Goal: Information Seeking & Learning: Learn about a topic

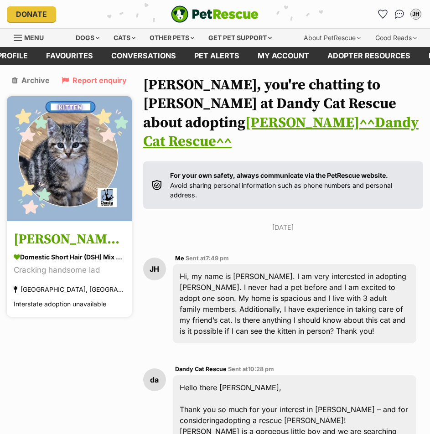
click at [61, 239] on h3 "[PERSON_NAME]^^Dandy Cat Rescue^^" at bounding box center [69, 239] width 111 height 21
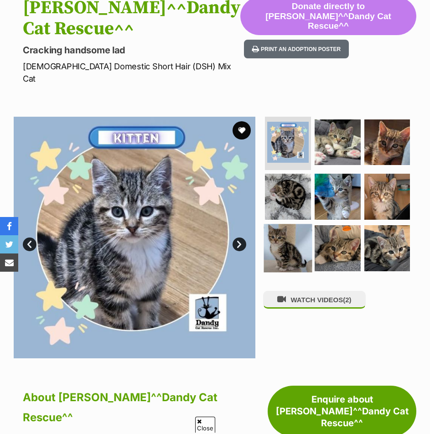
click at [287, 224] on img at bounding box center [288, 248] width 48 height 48
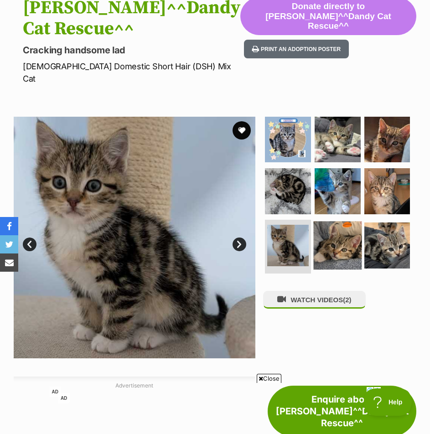
click at [336, 230] on img at bounding box center [337, 245] width 48 height 48
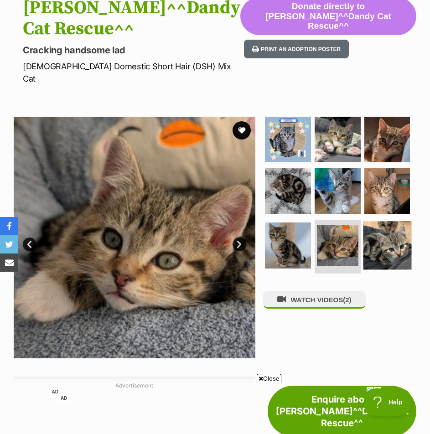
click at [385, 233] on img at bounding box center [387, 245] width 48 height 48
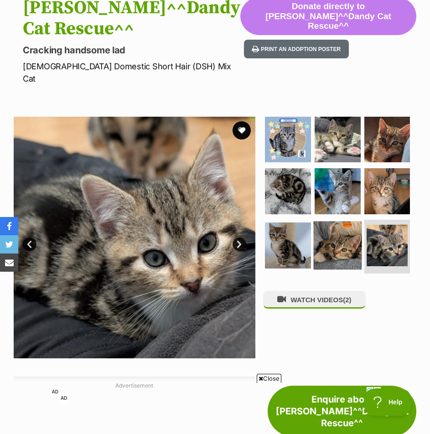
click at [330, 241] on img at bounding box center [337, 245] width 48 height 48
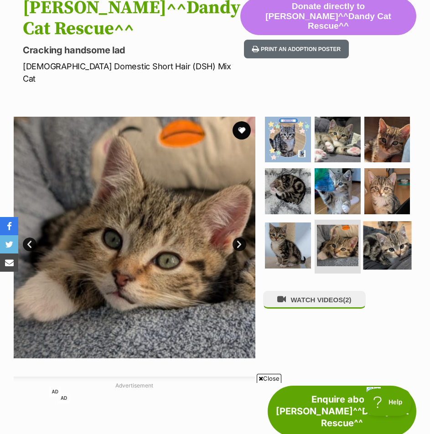
click at [390, 237] on img at bounding box center [387, 245] width 48 height 48
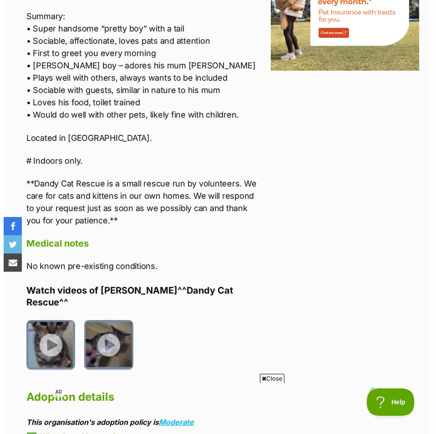
scroll to position [1276, 0]
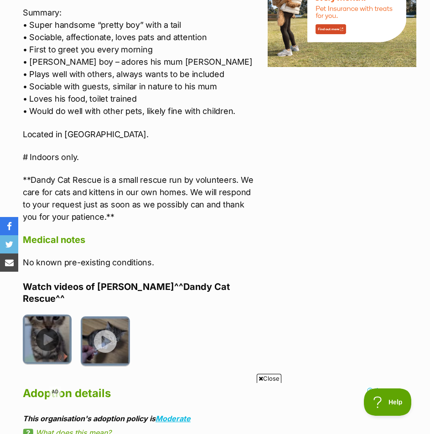
click at [54, 314] on img at bounding box center [47, 338] width 49 height 49
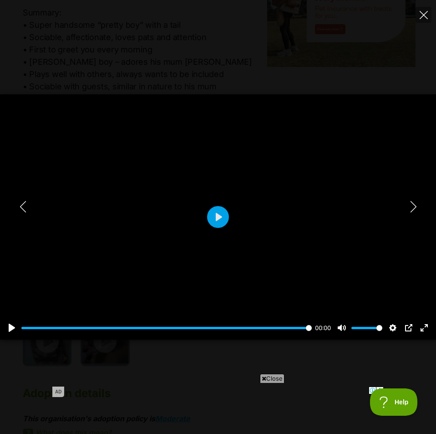
drag, startPoint x: 258, startPoint y: 164, endPoint x: 253, endPoint y: 170, distance: 7.1
click at [258, 164] on div at bounding box center [218, 217] width 436 height 246
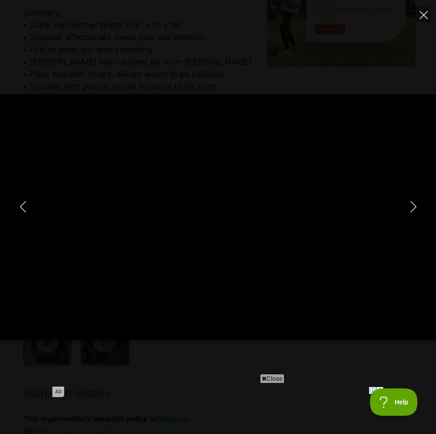
click at [408, 51] on div "Pause Play % buffered 00:00 -00:24 Unmute Mute Disable captions Enable captions…" at bounding box center [218, 217] width 436 height 434
type input "24.17"
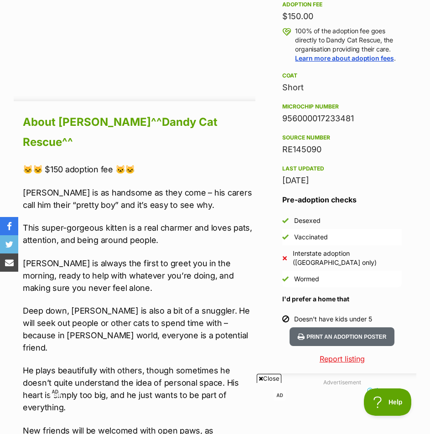
scroll to position [744, 0]
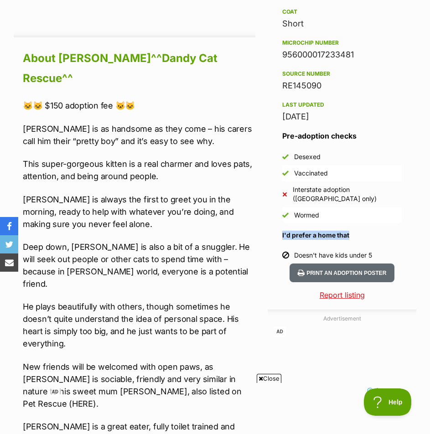
drag, startPoint x: 351, startPoint y: 192, endPoint x: 282, endPoint y: 187, distance: 69.5
click at [282, 187] on div "Pre-adoption checks Desexed Vaccinated Interstate adoption (VIC only) Wormed I'…" at bounding box center [341, 196] width 119 height 133
click at [316, 210] on div "Wormed" at bounding box center [306, 214] width 25 height 9
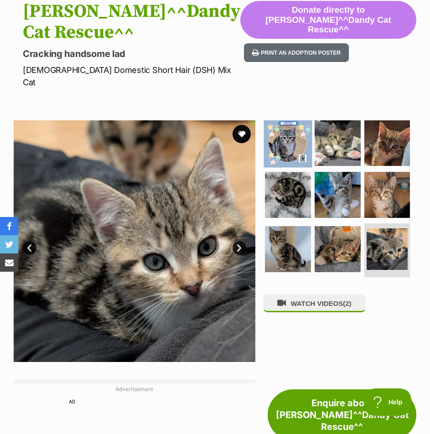
scroll to position [106, 0]
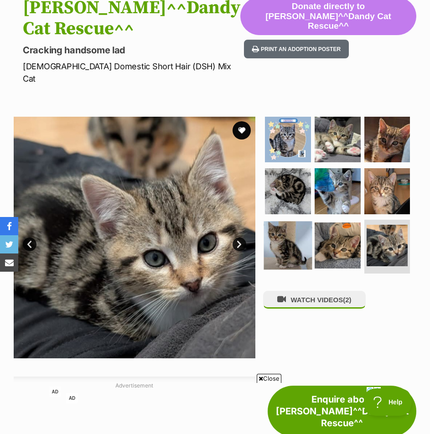
click at [281, 231] on img at bounding box center [288, 245] width 48 height 48
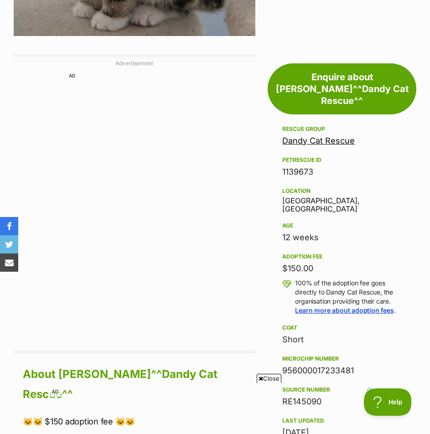
scroll to position [425, 0]
